Goal: Transaction & Acquisition: Purchase product/service

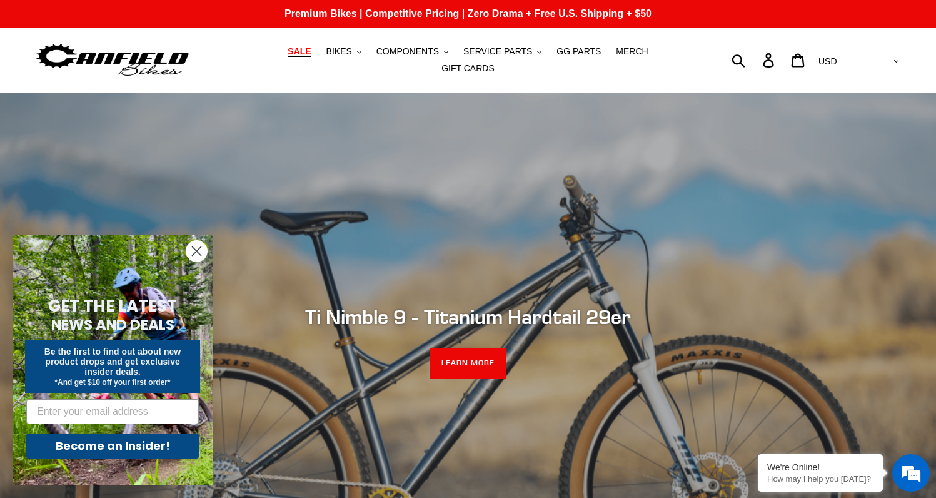
click at [288, 54] on span "SALE" at bounding box center [299, 51] width 23 height 11
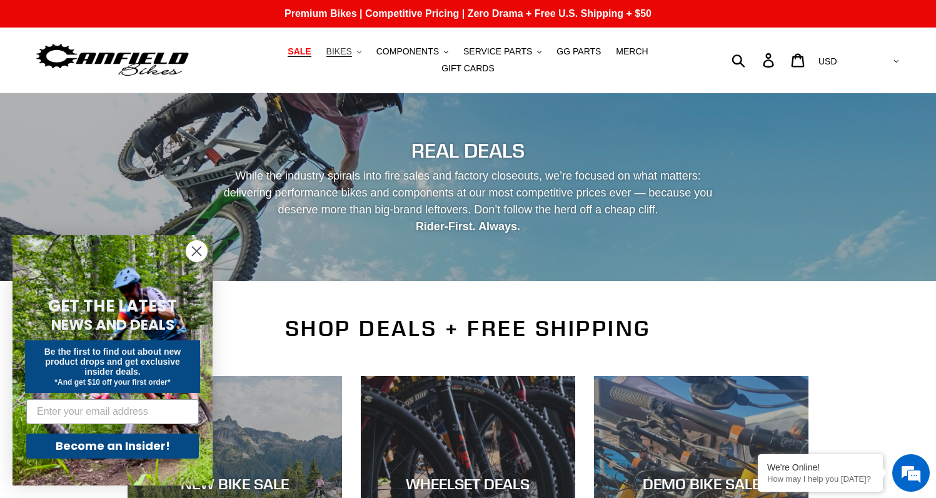
click at [326, 57] on span "BIKES" at bounding box center [339, 51] width 26 height 11
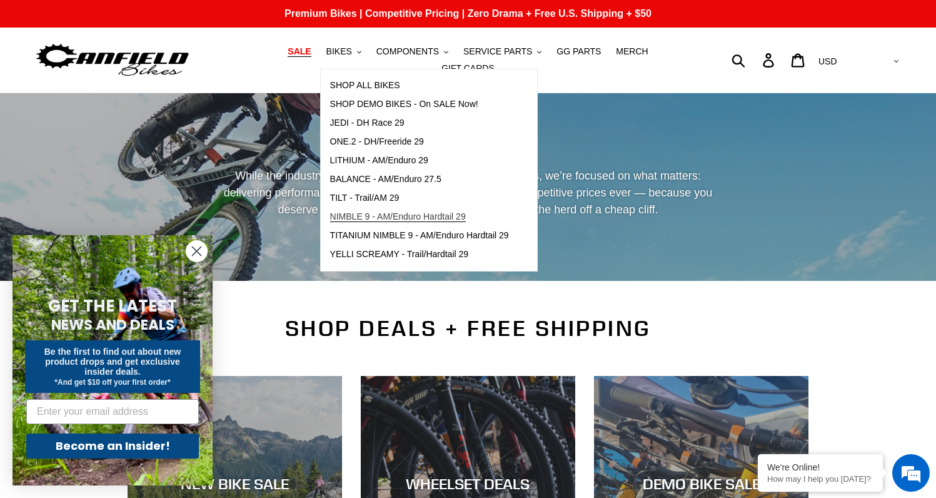
click at [345, 220] on span "NIMBLE 9 - AM/Enduro Hardtail 29" at bounding box center [398, 216] width 136 height 11
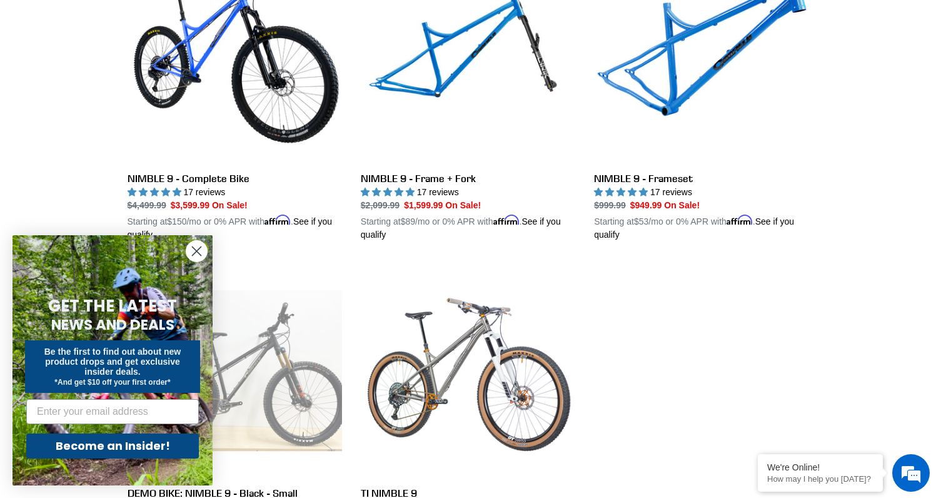
scroll to position [418, 0]
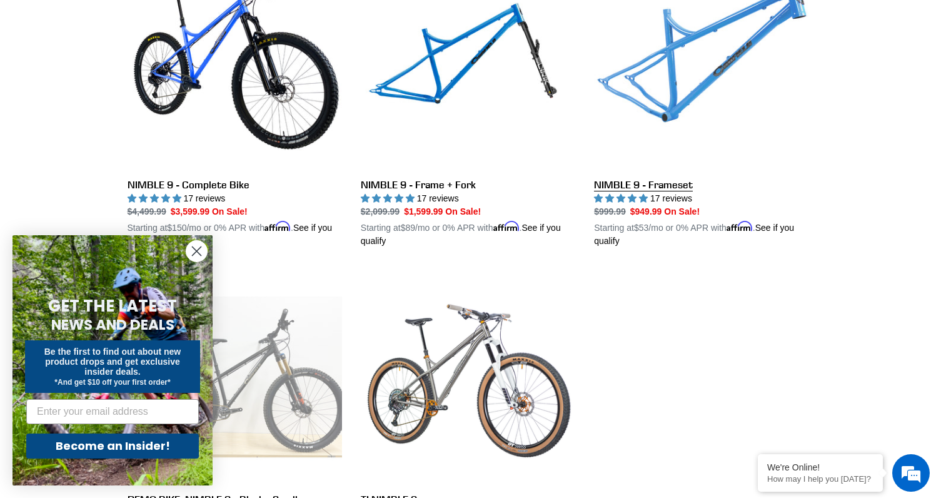
click at [734, 66] on link "NIMBLE 9 - Frameset" at bounding box center [701, 101] width 215 height 293
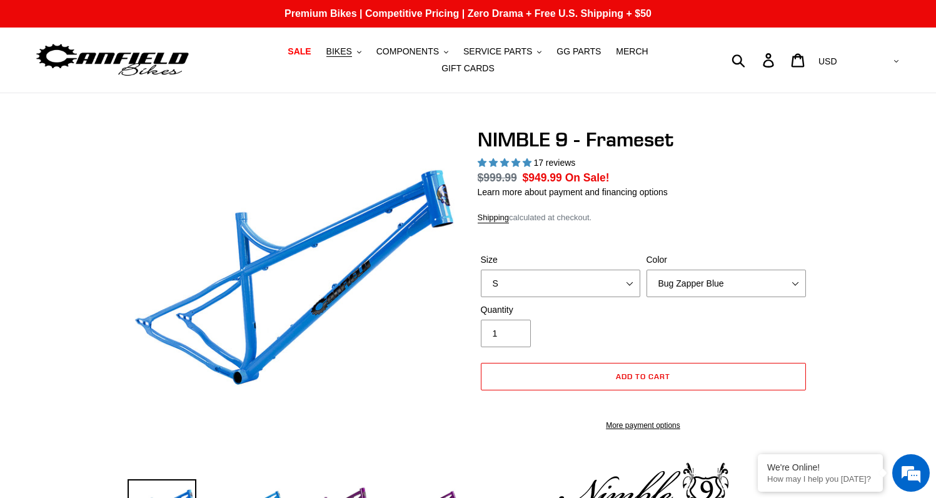
select select "highest-rating"
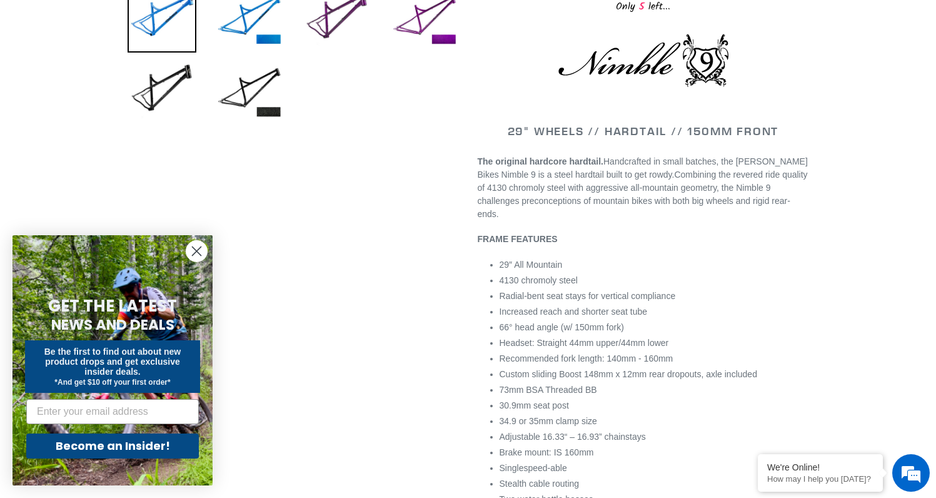
scroll to position [500, 0]
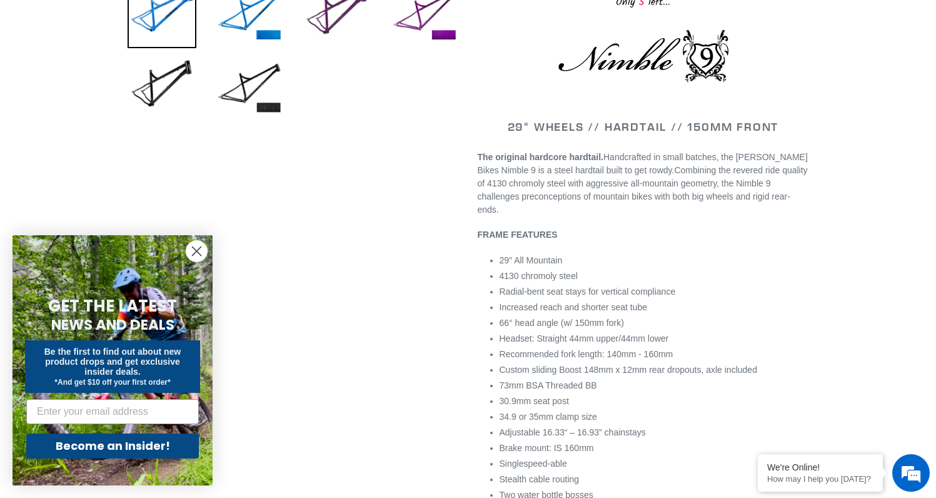
click at [192, 246] on circle "Close dialog" at bounding box center [196, 251] width 21 height 21
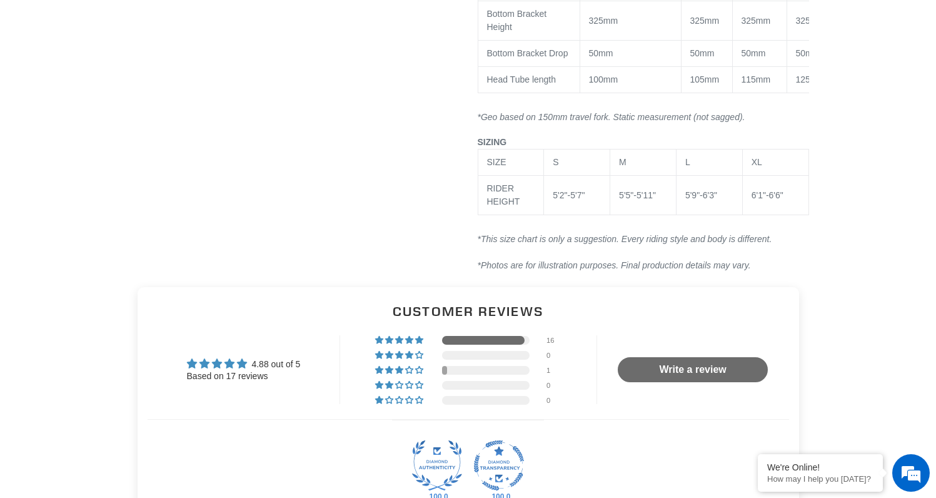
scroll to position [0, 0]
